Goal: Go to known website: Go to known website

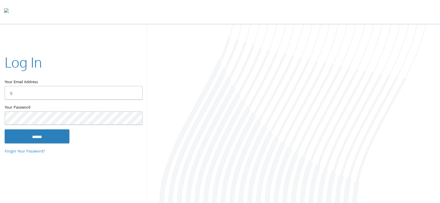
click at [89, 94] on input "Your Email Address" at bounding box center [74, 93] width 138 height 14
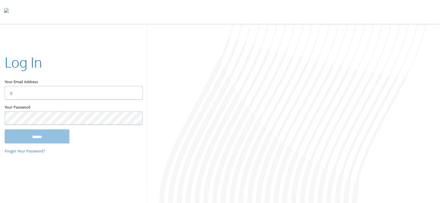
type input "**********"
